Goal: Book appointment/travel/reservation

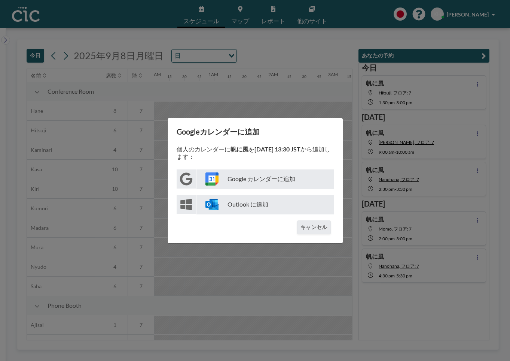
scroll to position [0, 719]
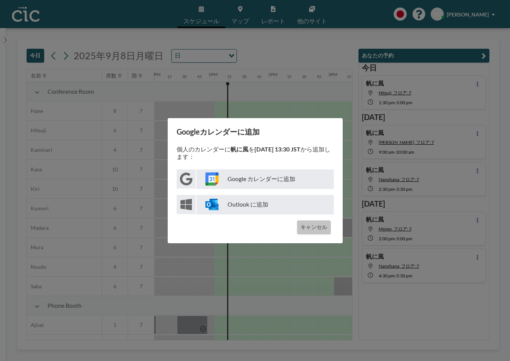
click at [309, 224] on button "キャンセル" at bounding box center [313, 227] width 33 height 14
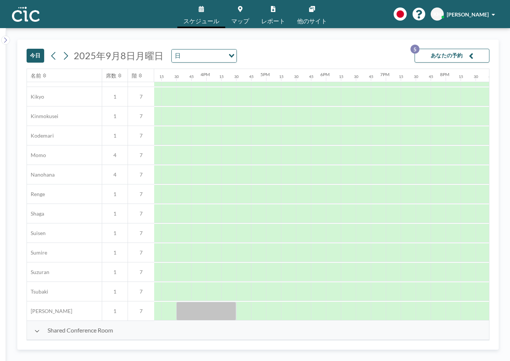
scroll to position [443, 907]
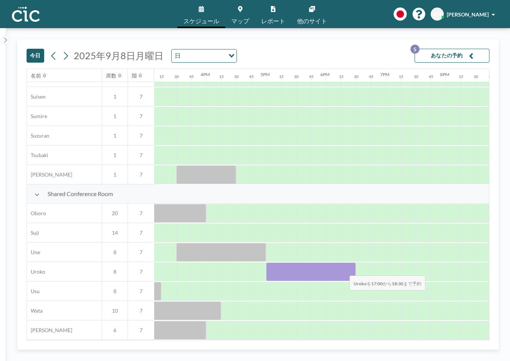
drag, startPoint x: 273, startPoint y: 268, endPoint x: 344, endPoint y: 270, distance: 71.2
click at [344, 270] on div at bounding box center [311, 271] width 90 height 19
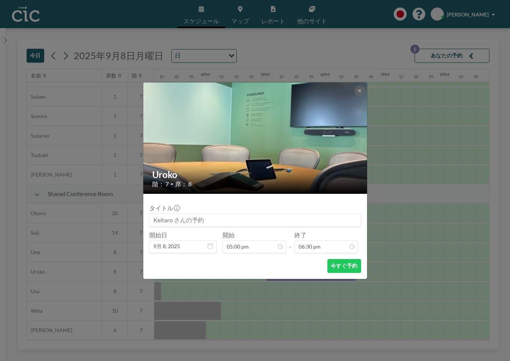
scroll to position [986, 0]
click at [192, 217] on input at bounding box center [255, 219] width 211 height 13
type input "帆に風"
click at [343, 264] on button "今すぐ予約" at bounding box center [344, 266] width 33 height 14
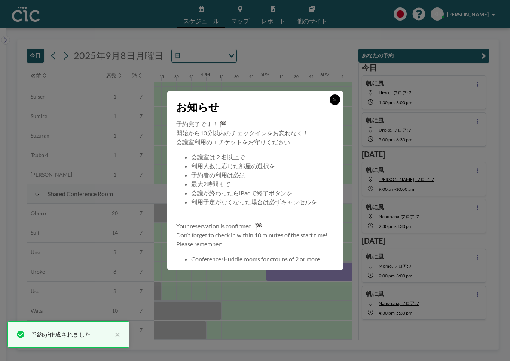
click at [338, 99] on button at bounding box center [335, 99] width 10 height 10
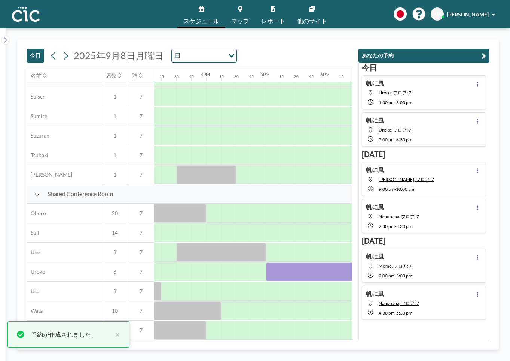
click at [471, 119] on div "帆に風 Uroko, フロア: 7 5:00 PM - 6:30 PM" at bounding box center [424, 129] width 124 height 34
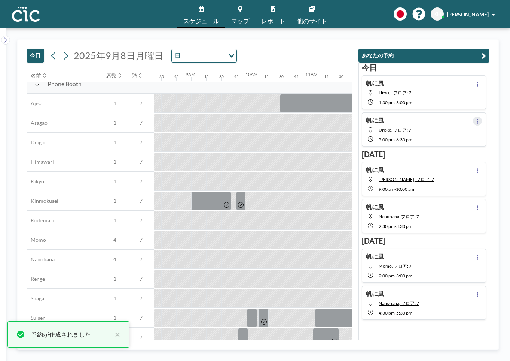
click at [474, 121] on button at bounding box center [477, 120] width 9 height 9
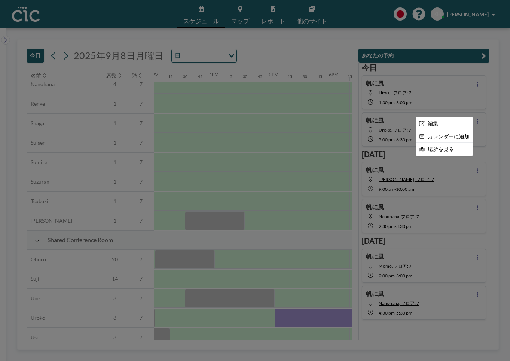
scroll to position [443, 1004]
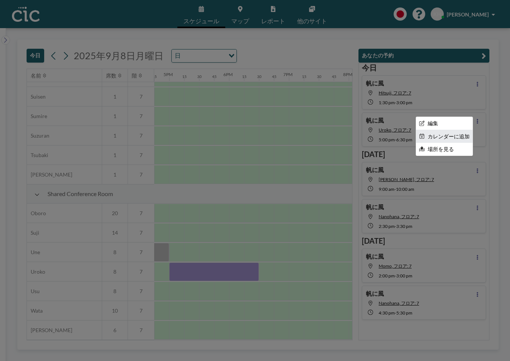
click at [440, 135] on li "カレンダーに追加" at bounding box center [444, 136] width 57 height 13
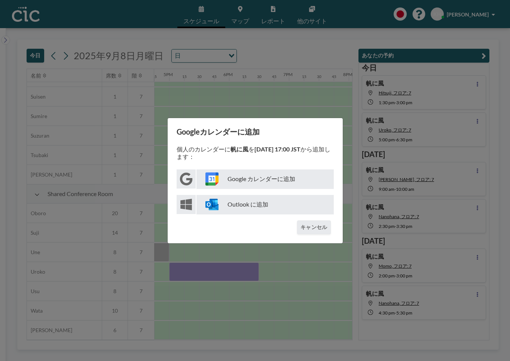
click at [248, 181] on p "Google カレンダーに追加" at bounding box center [265, 178] width 137 height 19
